Goal: Task Accomplishment & Management: Use online tool/utility

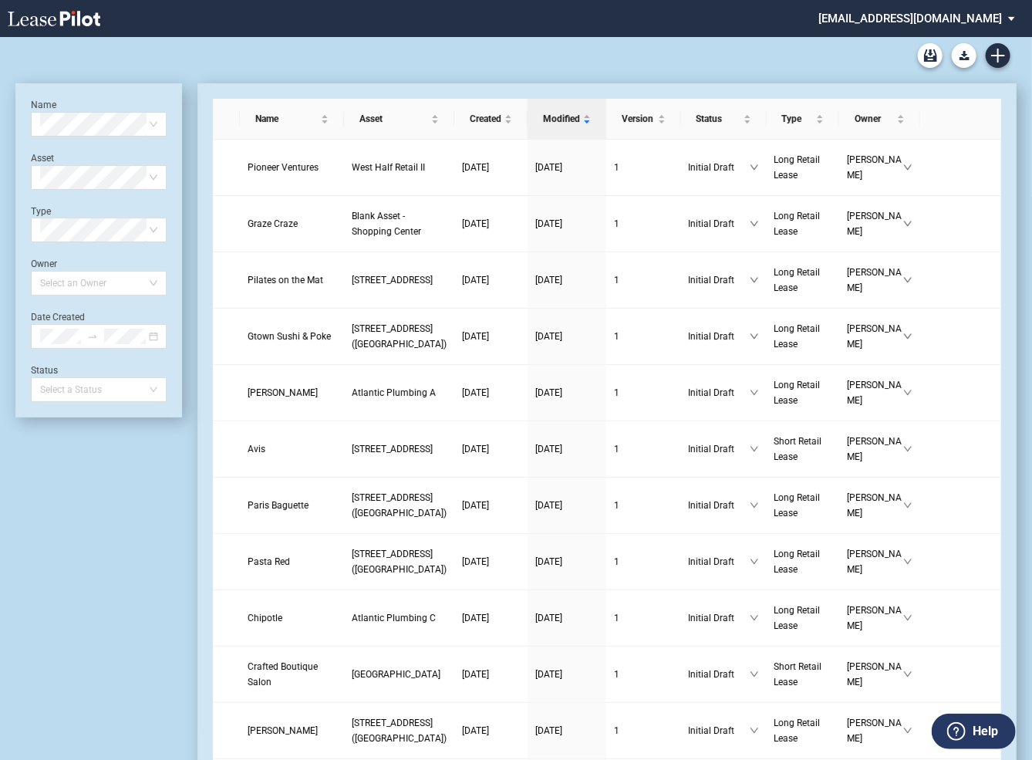
click at [886, 20] on md-select "[EMAIL_ADDRESS][DOMAIN_NAME] Super Admin Area Admin Area Settings Sign Out" at bounding box center [922, 17] width 211 height 35
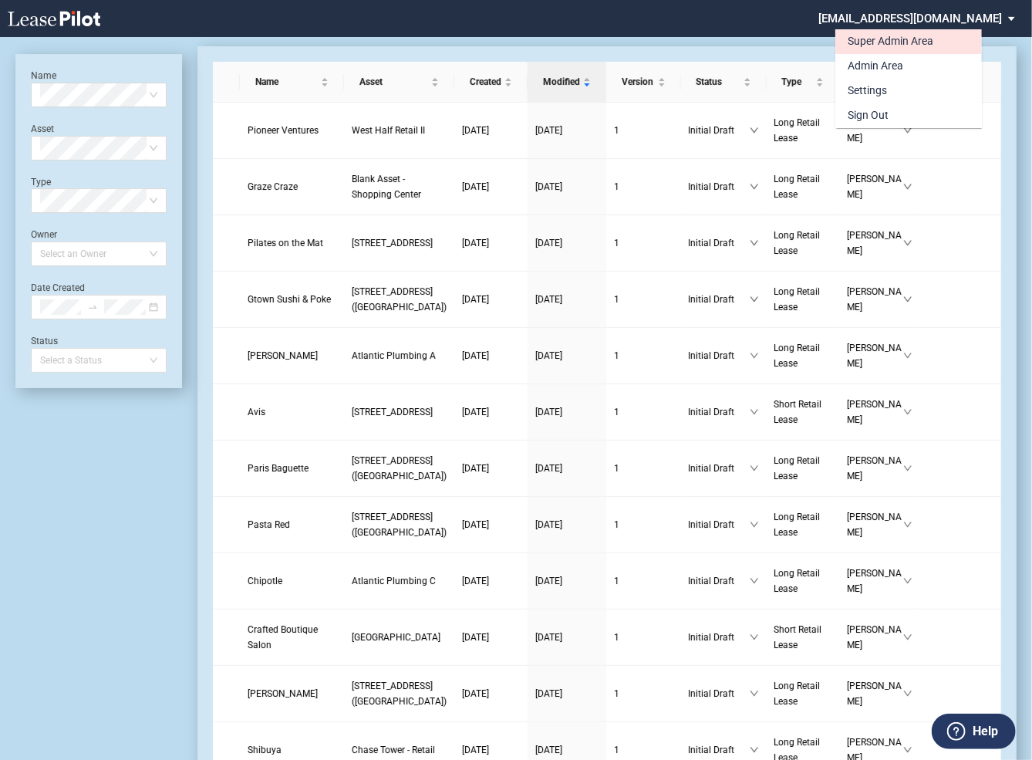
click at [868, 44] on div "Super Admin Area" at bounding box center [891, 41] width 86 height 15
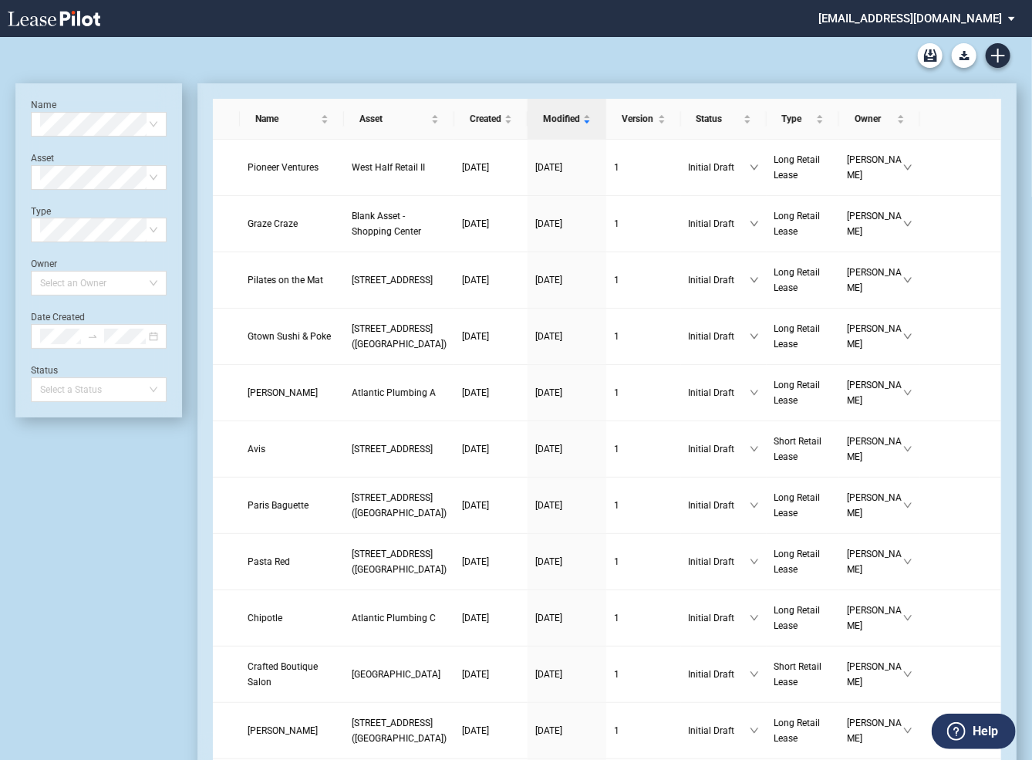
scroll to position [37, 0]
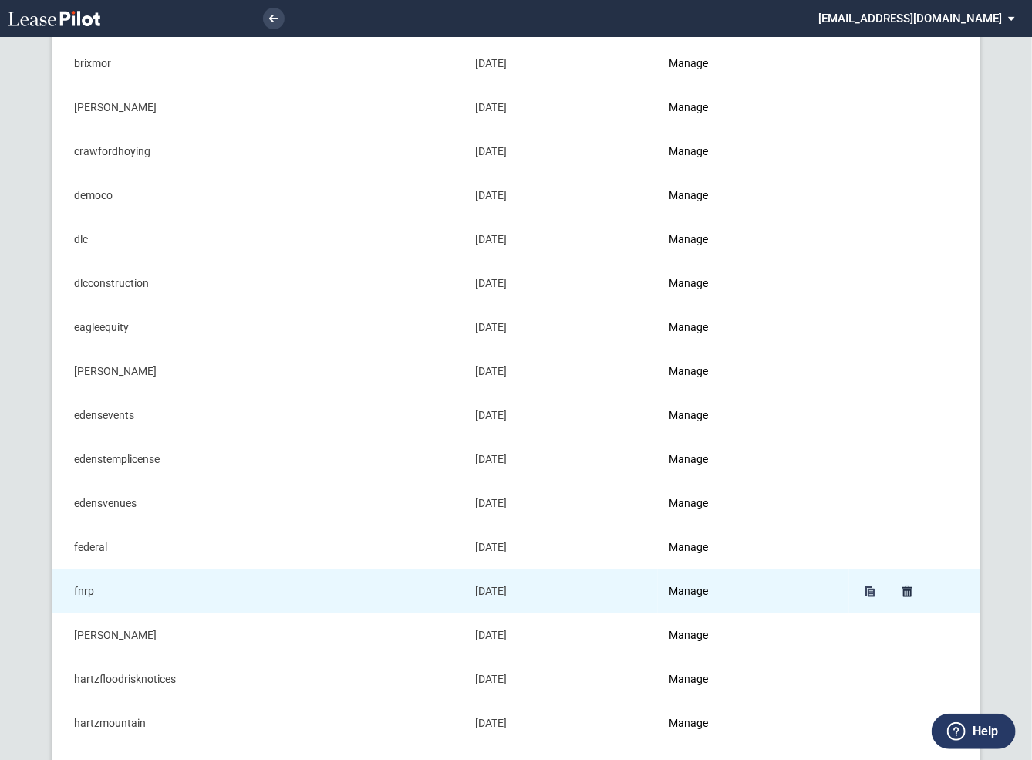
scroll to position [339, 0]
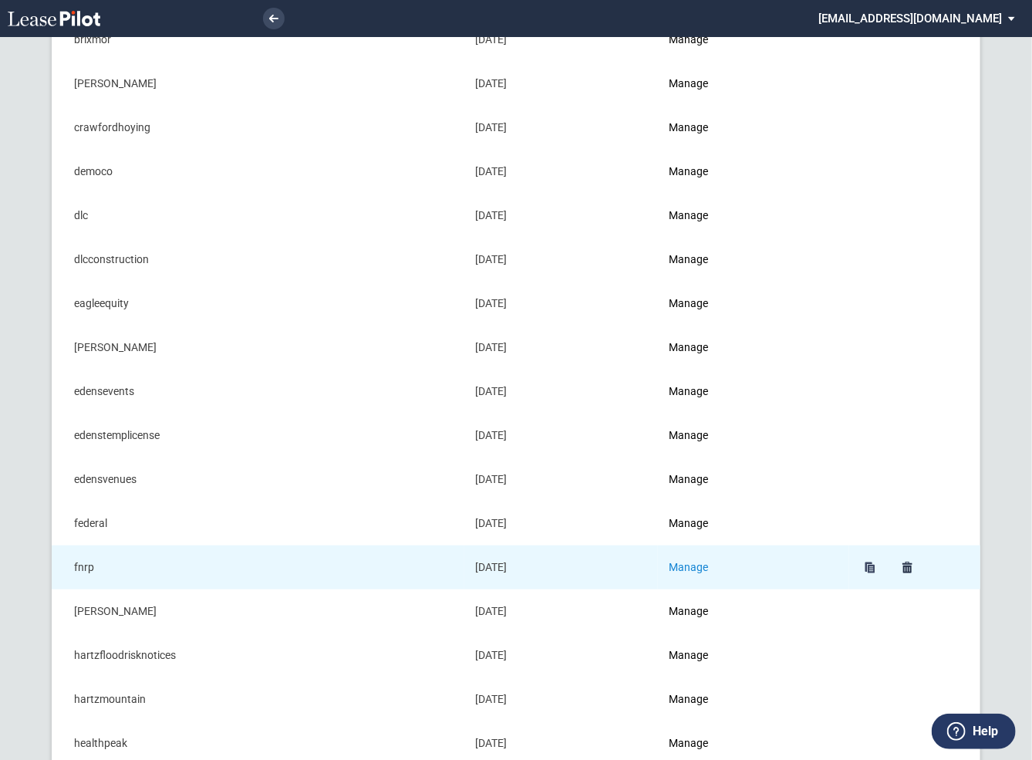
click at [692, 564] on link "Manage" at bounding box center [688, 567] width 39 height 12
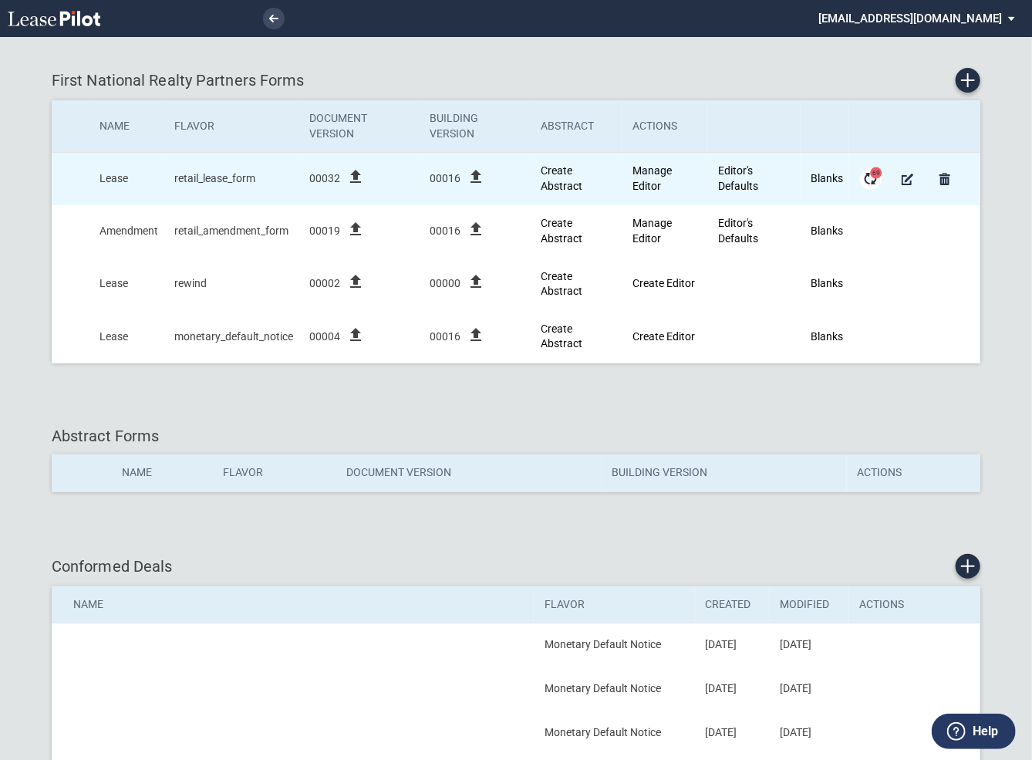
click at [873, 181] on md-icon "Form Updates" at bounding box center [870, 179] width 19 height 19
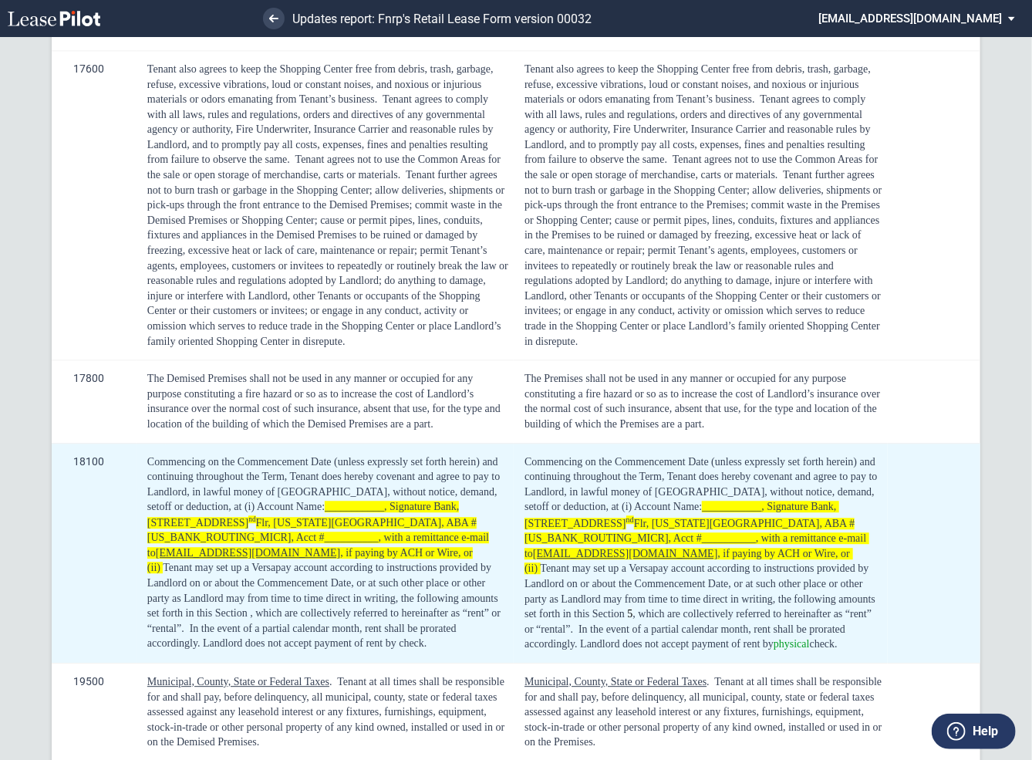
scroll to position [1488, 0]
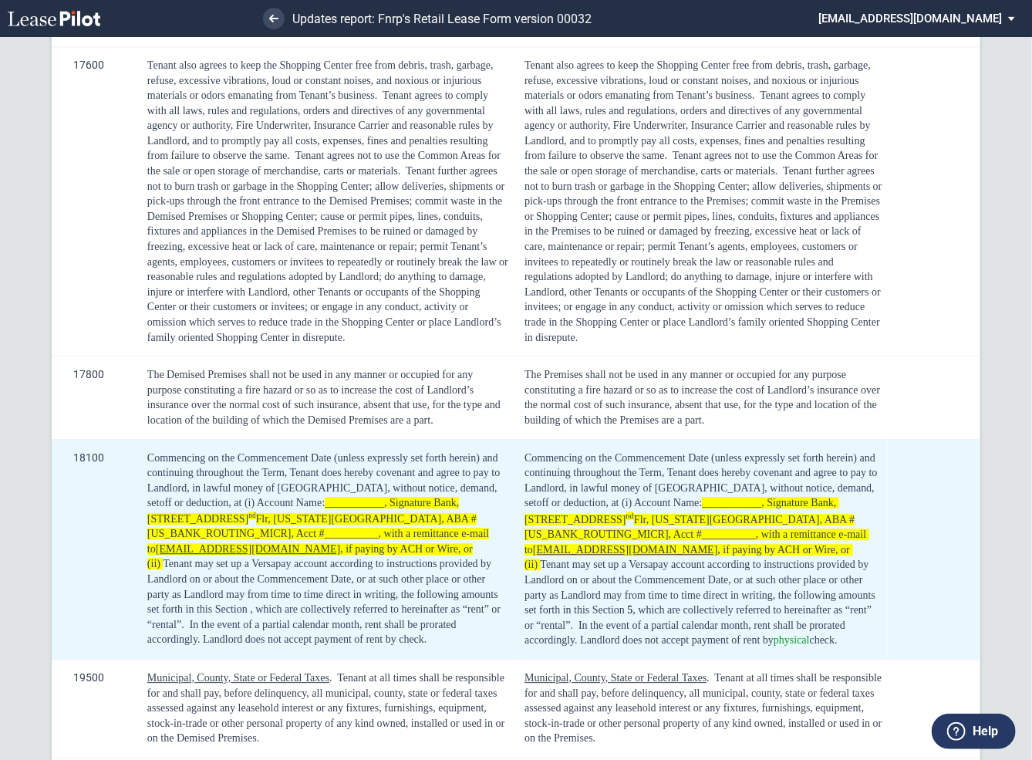
drag, startPoint x: 596, startPoint y: 653, endPoint x: 534, endPoint y: 491, distance: 173.6
click at [534, 491] on div "Commencing on the Commencement Date (unless expressly set forth herein) and con…" at bounding box center [703, 548] width 358 height 197
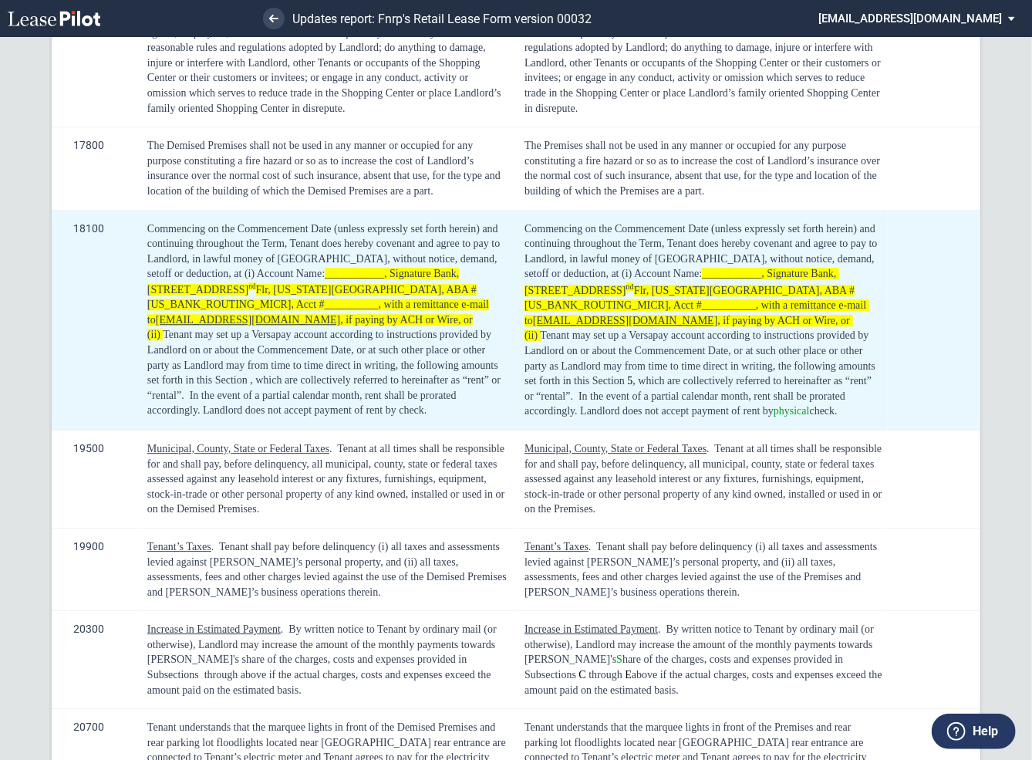
scroll to position [1720, 0]
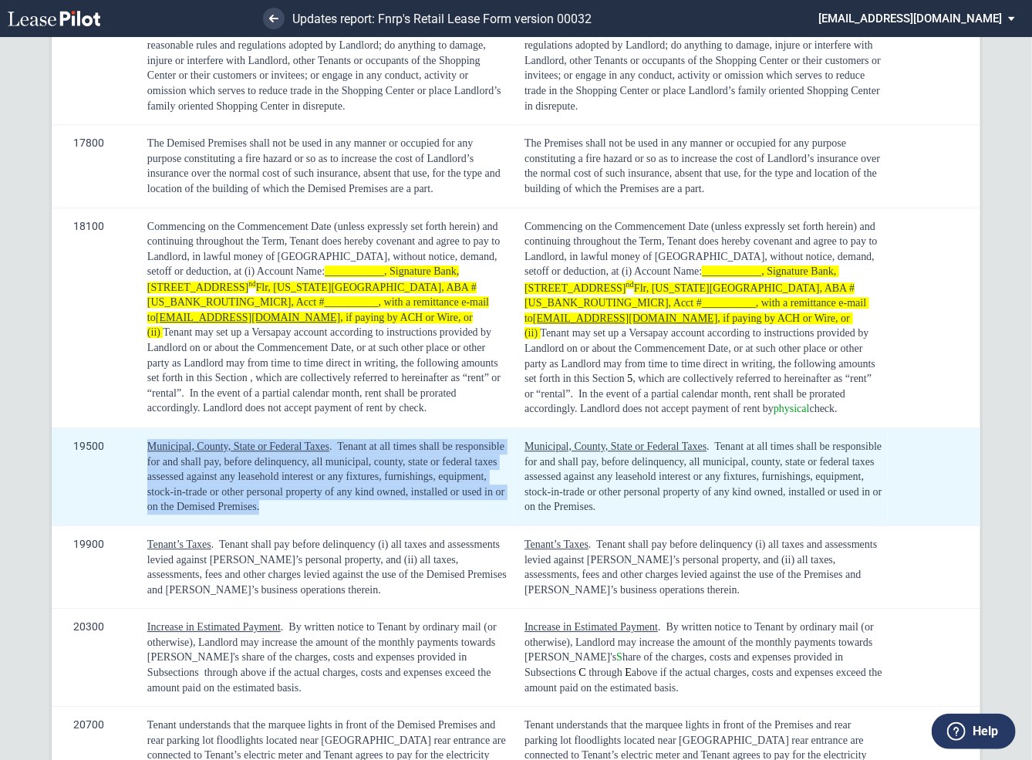
drag, startPoint x: 275, startPoint y: 518, endPoint x: 142, endPoint y: 460, distance: 144.7
click at [140, 461] on td "Municipal, County, State or Federal Taxes . Tenant at all times shall be respon…" at bounding box center [325, 476] width 377 height 98
copy div "Municipal, County, State or Federal Taxes . Tenant at all times shall be respon…"
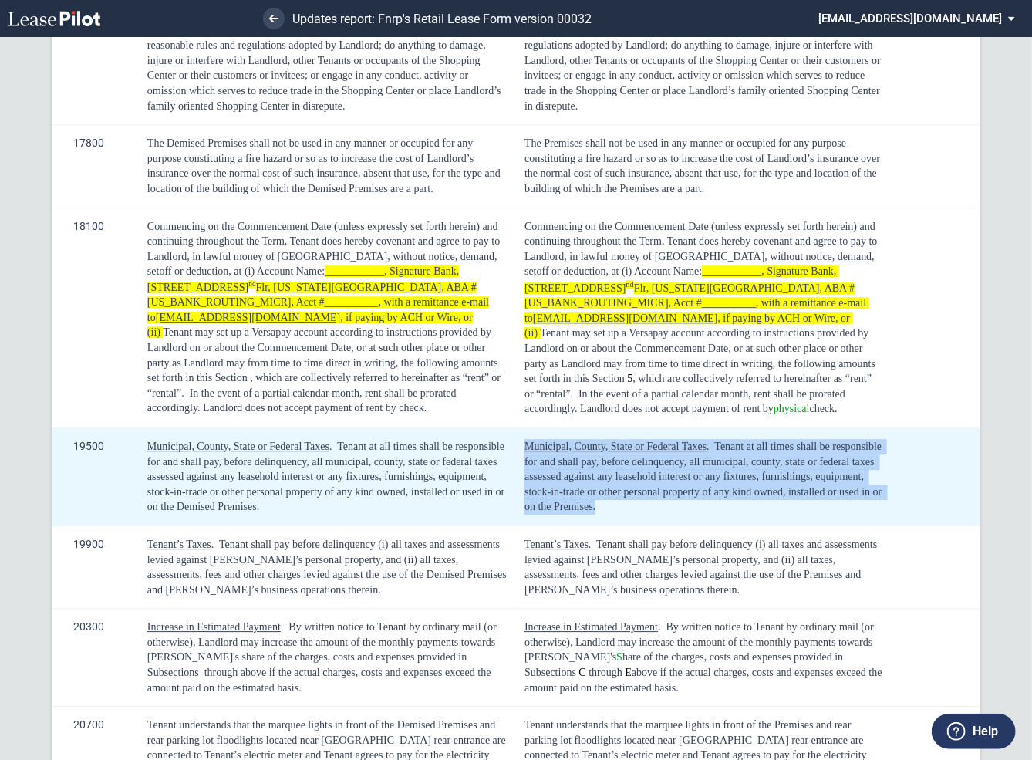
drag, startPoint x: 660, startPoint y: 524, endPoint x: 525, endPoint y: 462, distance: 148.7
click at [525, 462] on div "Municipal, County, State or Federal Taxes . Tenant at all times shall be respon…" at bounding box center [703, 477] width 358 height 76
copy div "Municipal, County, State or Federal Taxes . Tenant at all times shall be respon…"
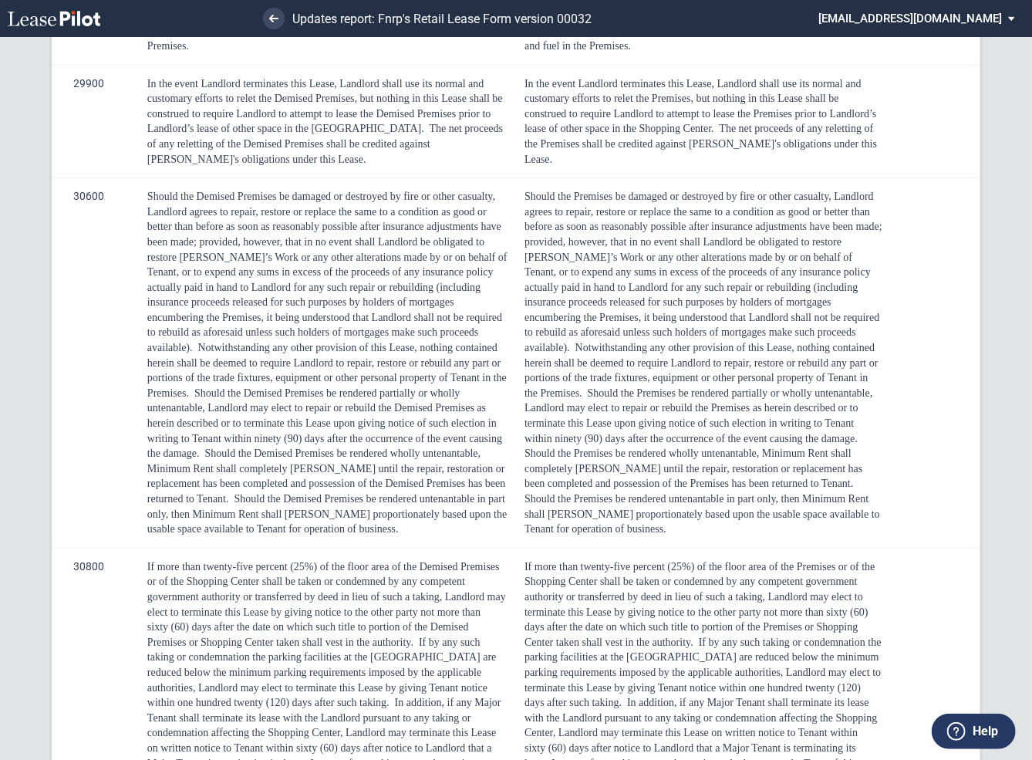
scroll to position [7924, 0]
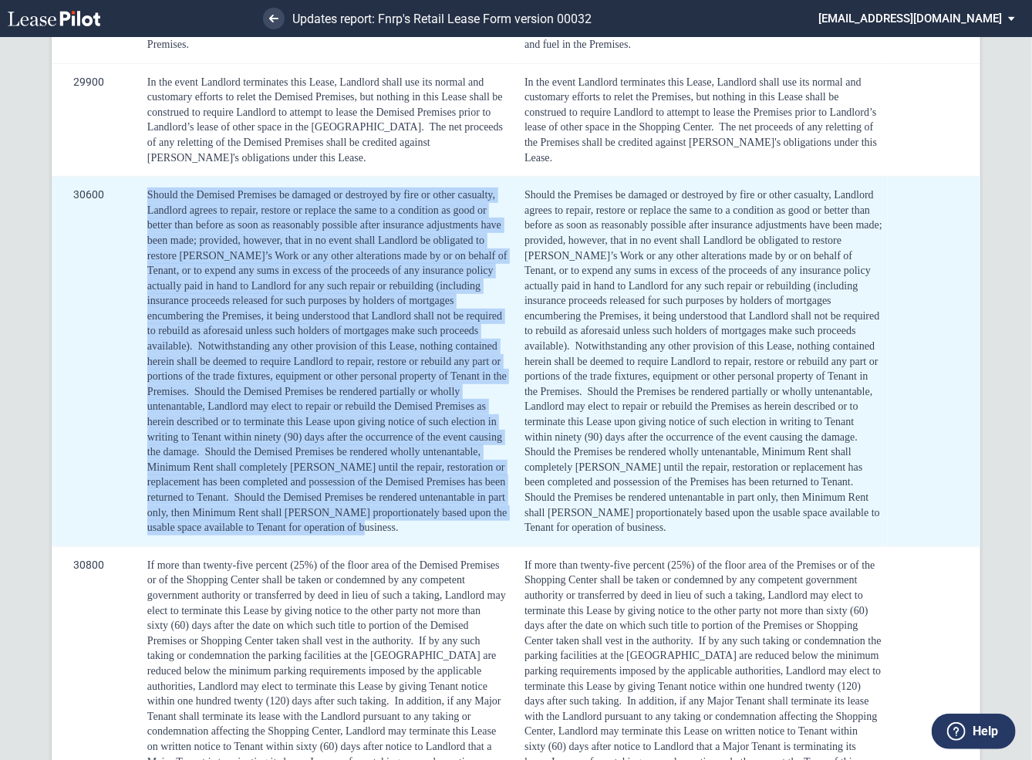
drag, startPoint x: 303, startPoint y: 539, endPoint x: 136, endPoint y: 222, distance: 358.4
click at [137, 222] on td "Should the Demised Premises be damaged or destroyed by fire or other casualty, …" at bounding box center [325, 362] width 377 height 370
copy div "Landlord agrees to repair, restore or replace the same to a condition as good o…"
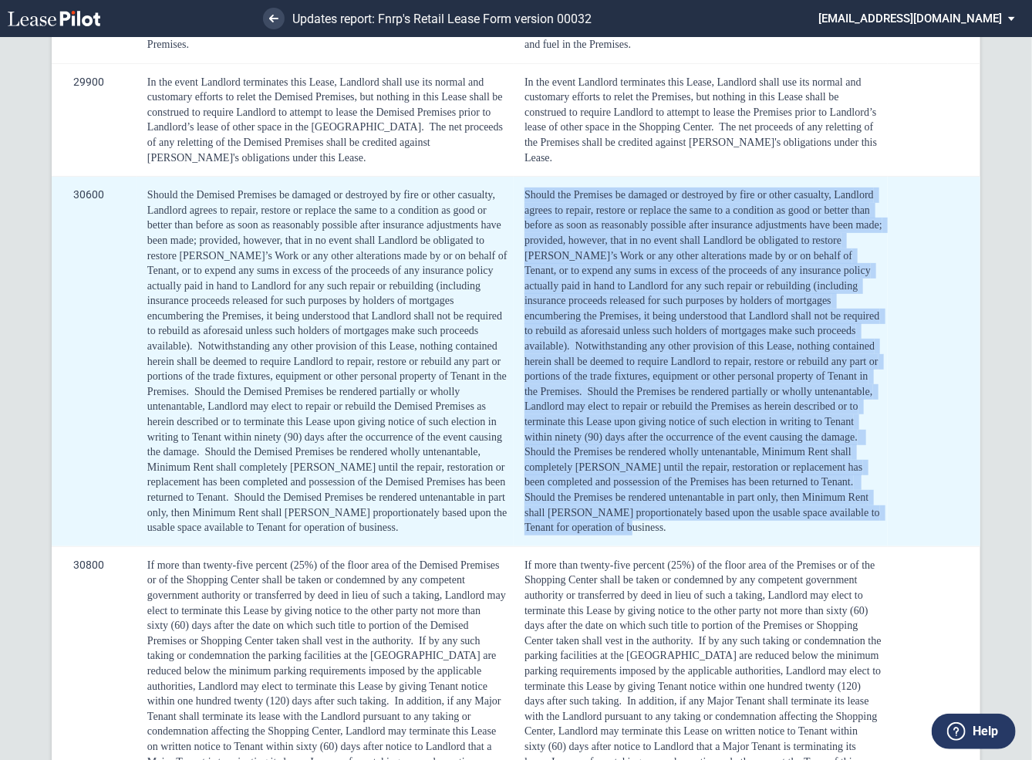
drag, startPoint x: 566, startPoint y: 542, endPoint x: 515, endPoint y: 209, distance: 337.0
click at [515, 209] on td "Should the Premises be damaged or destroyed by fire or other casualty, Landlord…" at bounding box center [701, 362] width 374 height 370
copy div "Should the Premises be damaged or destroyed by fire or other casualty, Landlord…"
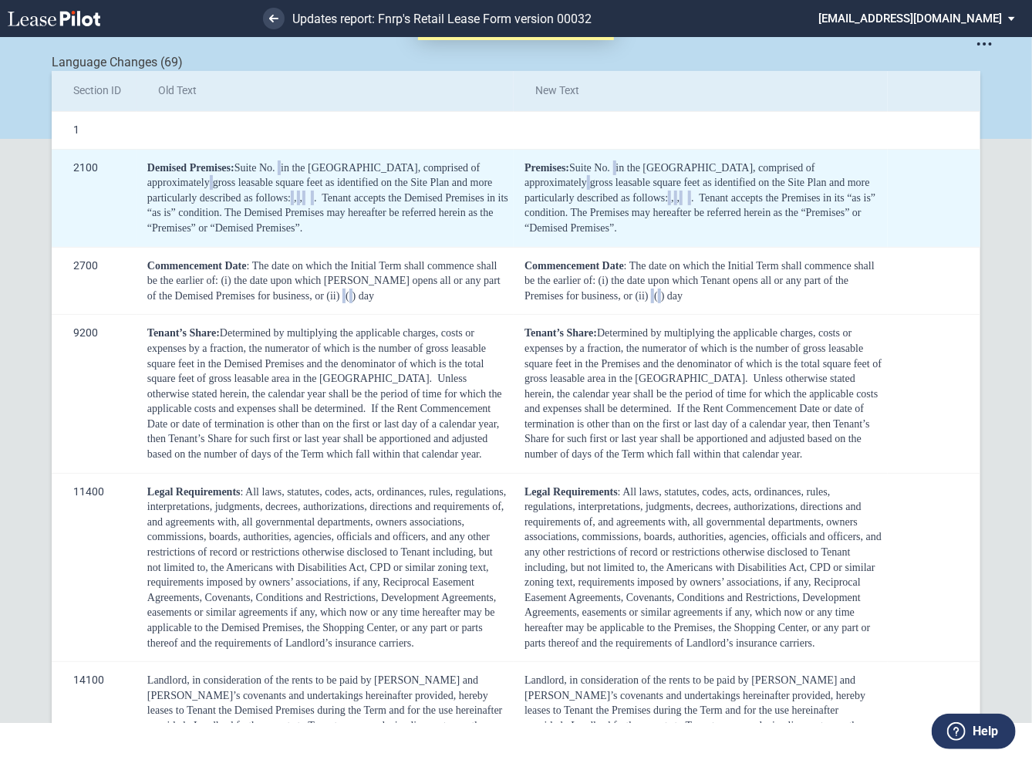
scroll to position [0, 0]
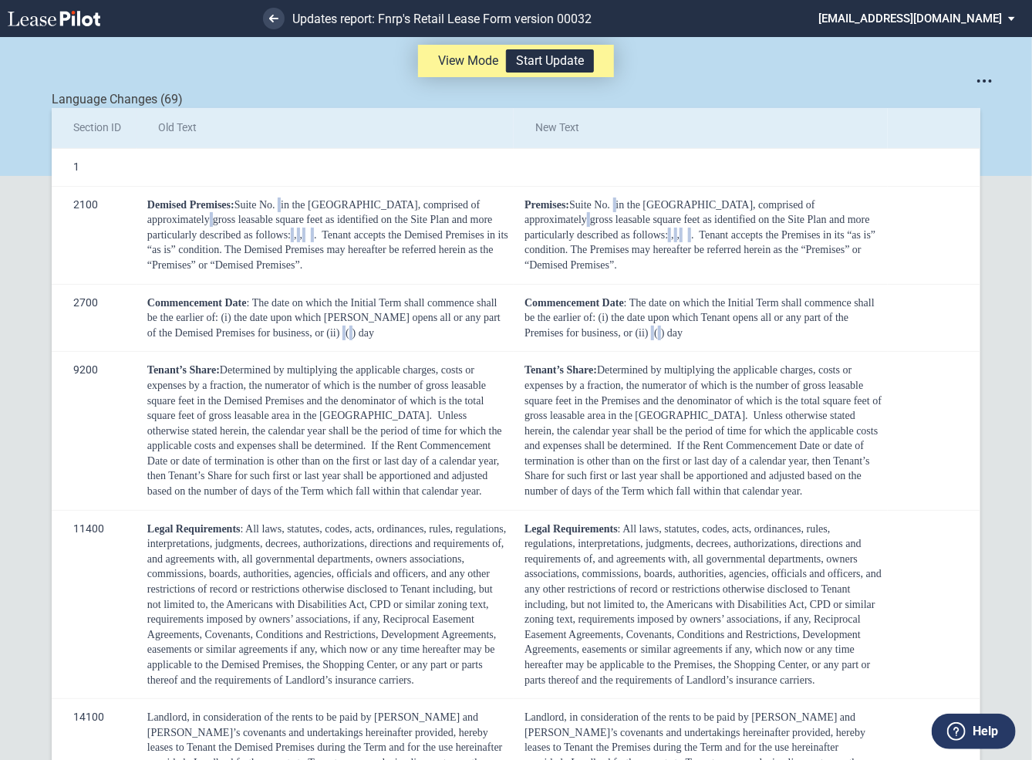
click at [559, 95] on div "Language Changes (69)" at bounding box center [516, 99] width 929 height 17
click at [558, 66] on button "Start Update" at bounding box center [550, 60] width 88 height 23
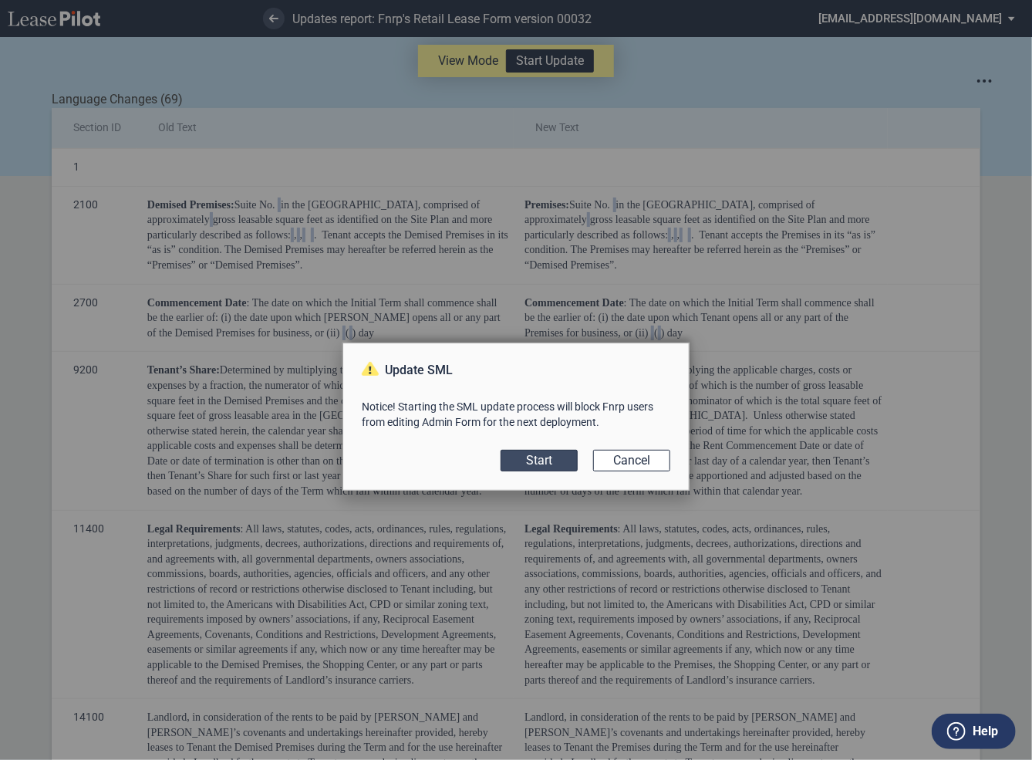
click at [541, 460] on button "Start" at bounding box center [539, 461] width 77 height 22
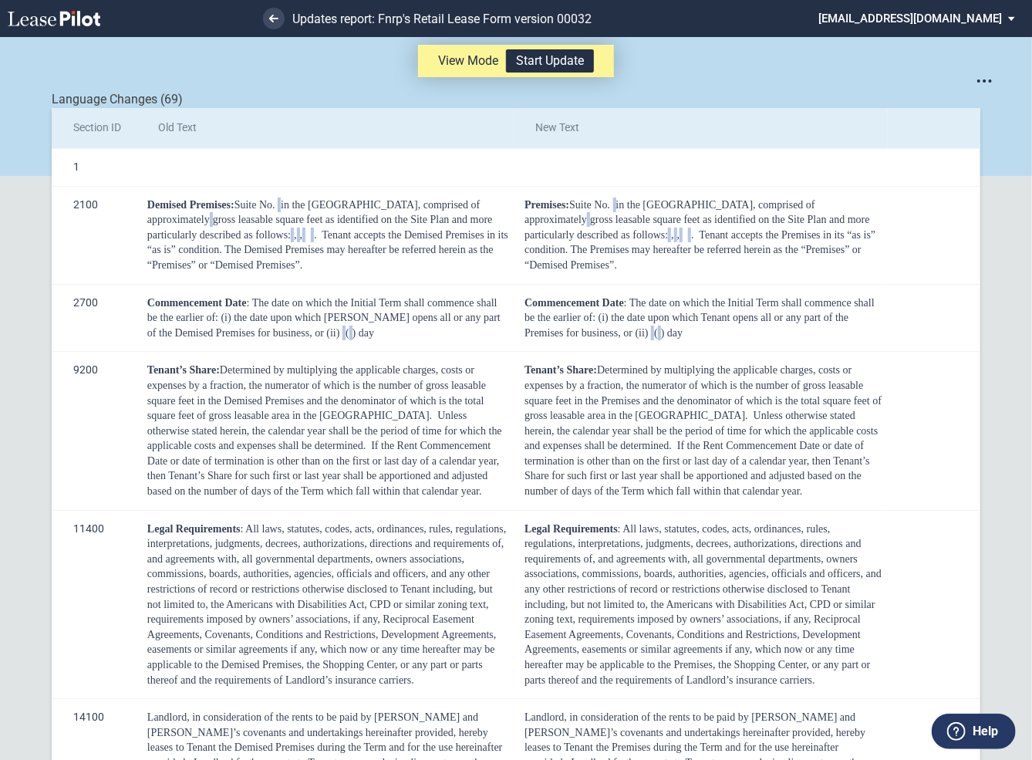
scroll to position [37, 0]
